Goal: Information Seeking & Learning: Learn about a topic

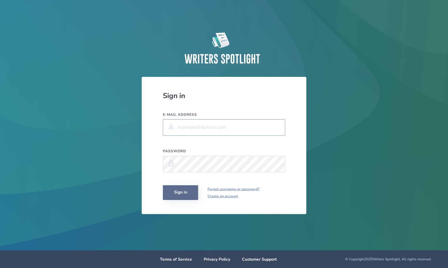
type input "[PERSON_NAME][EMAIL_ADDRESS][PERSON_NAME][PERSON_NAME][DOMAIN_NAME]"
click at [176, 193] on button "Sign in" at bounding box center [180, 192] width 35 height 15
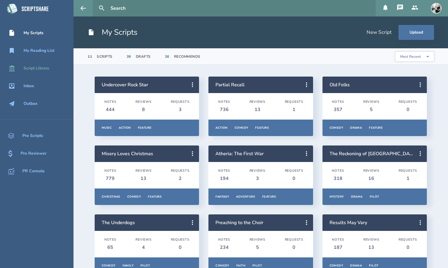
click at [44, 69] on div "Script Library" at bounding box center [37, 68] width 26 height 5
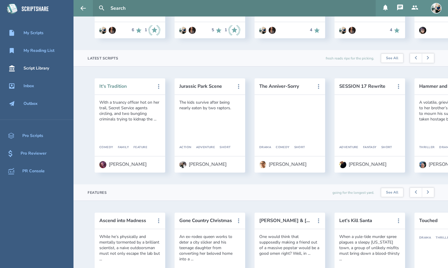
click at [118, 88] on button "It's Tradition" at bounding box center [125, 86] width 53 height 5
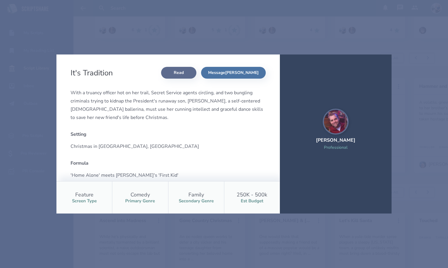
click at [196, 68] on link "Read" at bounding box center [178, 73] width 35 height 12
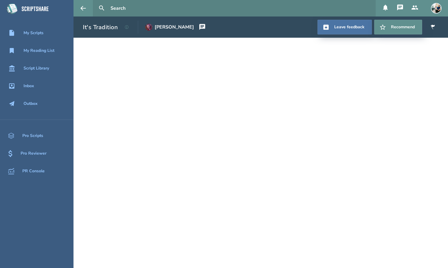
click at [317, 110] on main "It's Tradition [PERSON_NAME] Leave feedback Recommend" at bounding box center [261, 141] width 375 height 251
click at [42, 54] on div "My Reading List" at bounding box center [37, 50] width 74 height 7
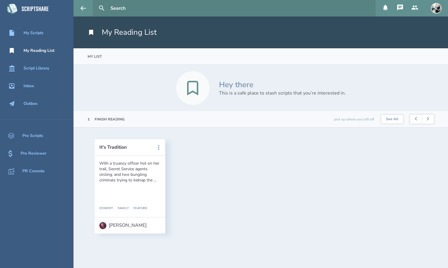
click at [125, 8] on input "text" at bounding box center [240, 8] width 265 height 16
click at [95, 2] on button at bounding box center [101, 8] width 13 height 13
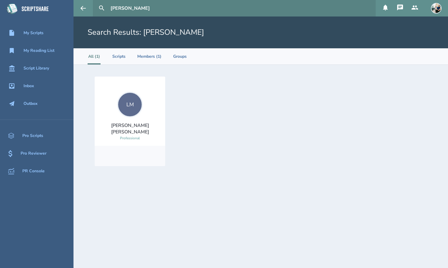
click at [131, 106] on div "LM" at bounding box center [130, 104] width 26 height 26
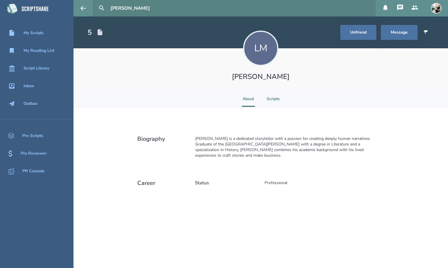
click at [273, 100] on li "Scripts" at bounding box center [273, 99] width 13 height 16
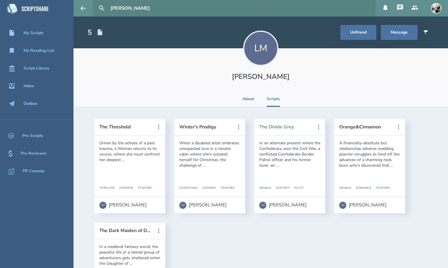
click at [265, 128] on button "The Divide Grey" at bounding box center [285, 126] width 53 height 5
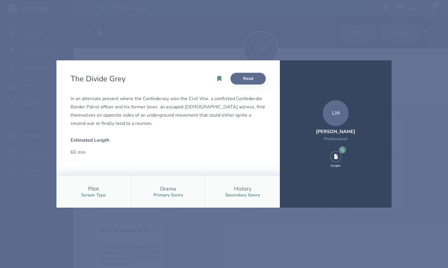
click at [245, 82] on link "Read" at bounding box center [248, 79] width 35 height 12
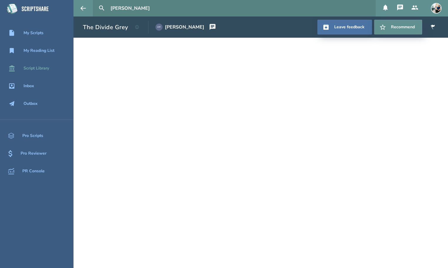
click at [44, 69] on div "Script Library" at bounding box center [37, 68] width 26 height 5
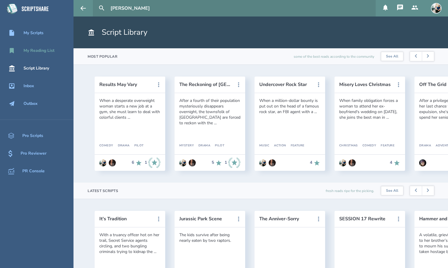
click at [40, 53] on div "My Reading List" at bounding box center [39, 50] width 31 height 5
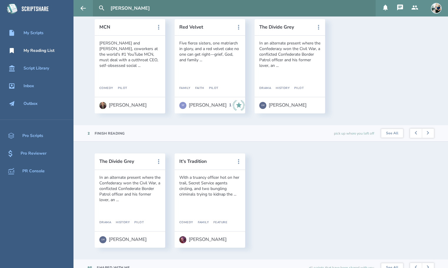
scroll to position [78, 0]
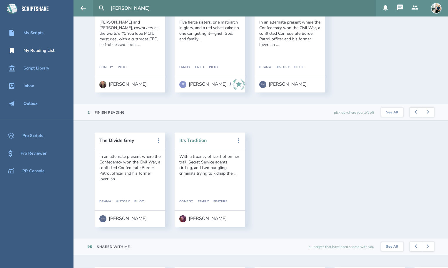
click at [199, 141] on button "It's Tradition" at bounding box center [205, 140] width 53 height 5
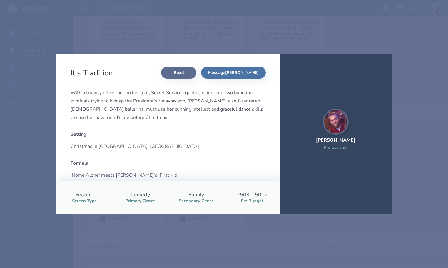
click at [196, 76] on link "Read" at bounding box center [178, 73] width 35 height 12
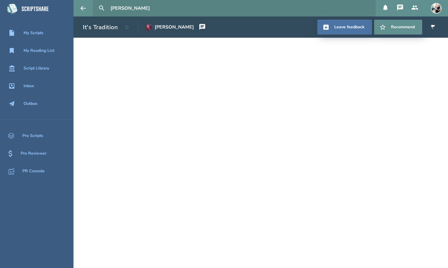
click at [155, 7] on input "[PERSON_NAME]" at bounding box center [240, 8] width 265 height 16
type input "l"
click at [41, 51] on div "My Reading List" at bounding box center [39, 50] width 31 height 5
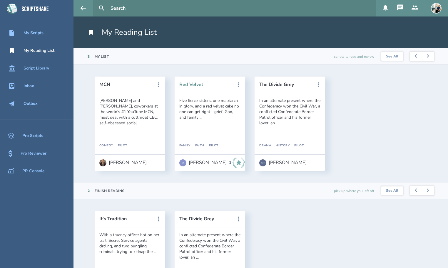
click at [195, 84] on button "Red Velvet" at bounding box center [205, 84] width 53 height 5
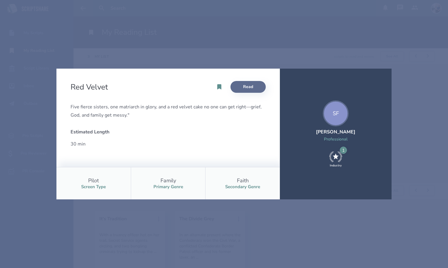
click at [241, 86] on link "Read" at bounding box center [248, 87] width 35 height 12
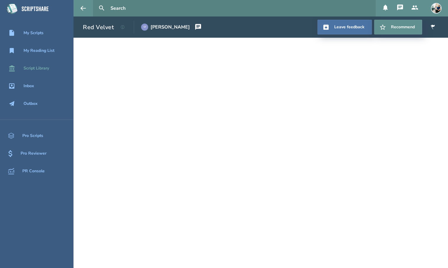
click at [42, 71] on div "Script Library" at bounding box center [37, 68] width 74 height 7
